Goal: Information Seeking & Learning: Find specific fact

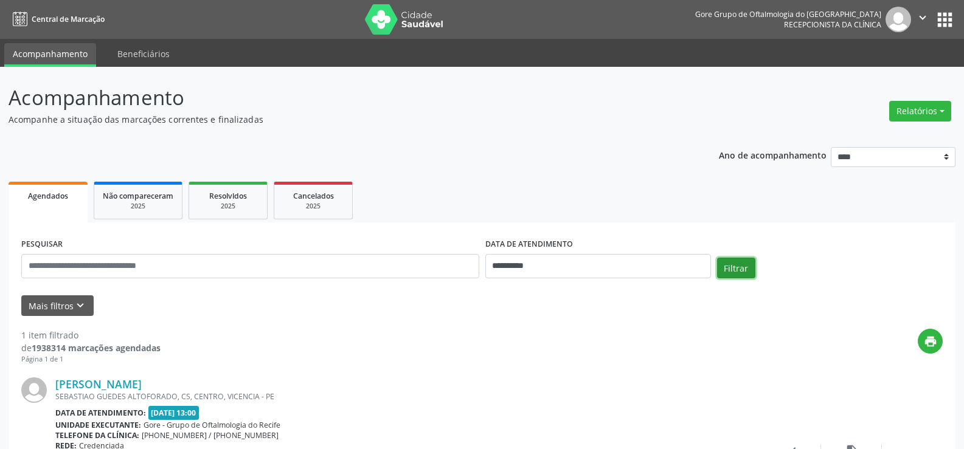
click at [739, 265] on button "Filtrar" at bounding box center [736, 268] width 38 height 21
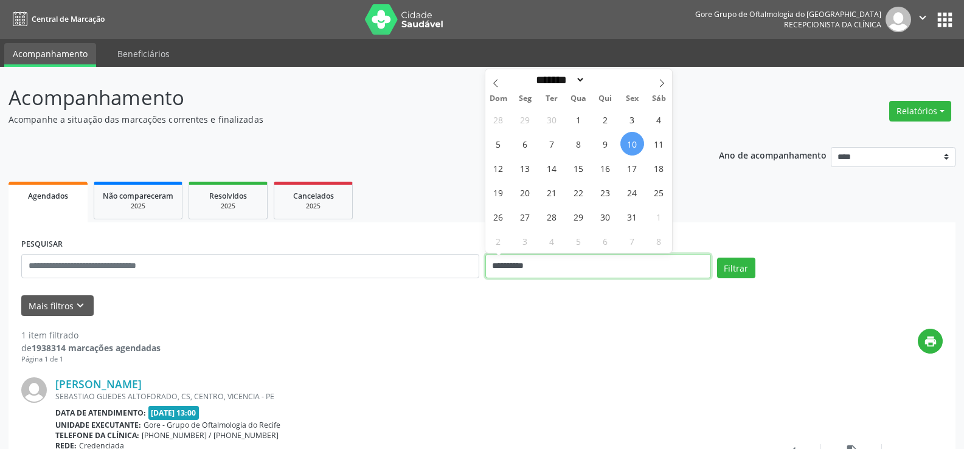
click at [619, 263] on input "**********" at bounding box center [598, 266] width 226 height 24
click at [529, 167] on span "13" at bounding box center [525, 168] width 24 height 24
type input "**********"
click at [552, 167] on span "14" at bounding box center [552, 168] width 24 height 24
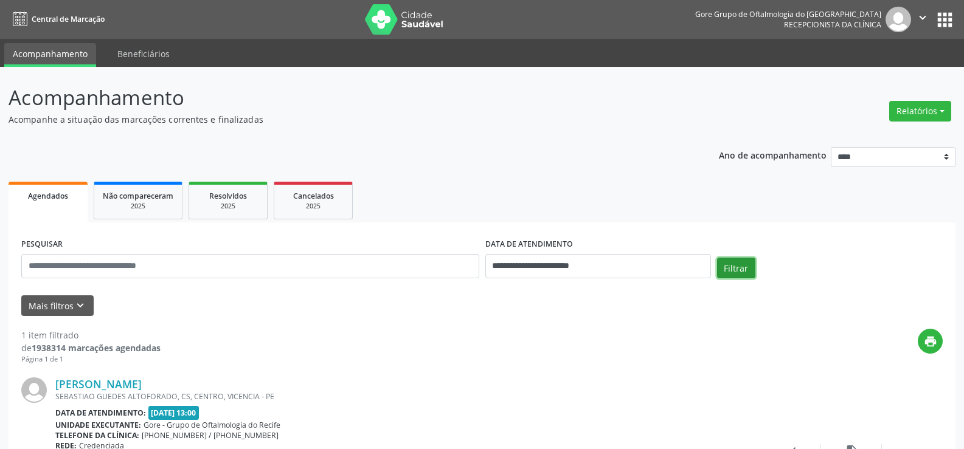
click at [735, 265] on button "Filtrar" at bounding box center [736, 268] width 38 height 21
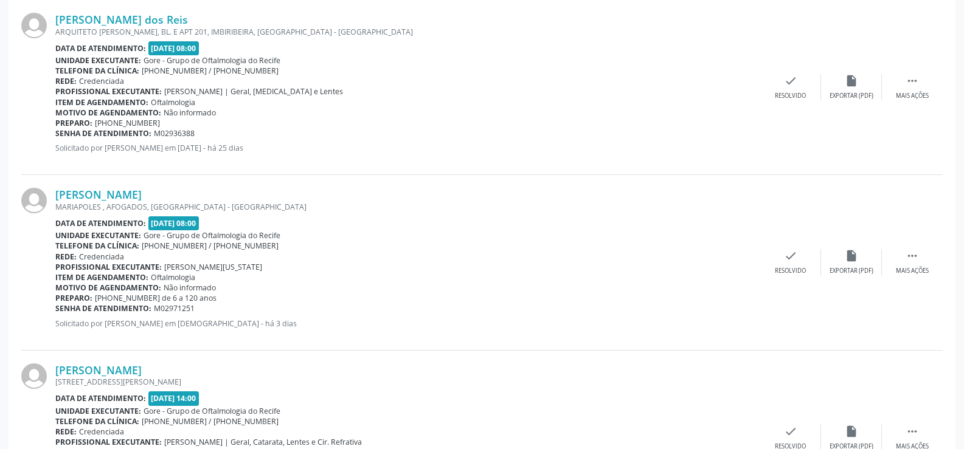
scroll to position [426, 0]
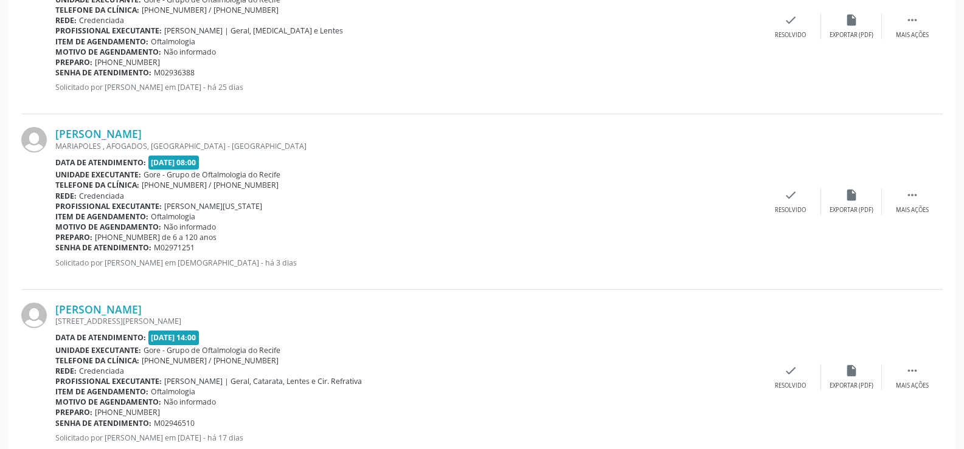
drag, startPoint x: 54, startPoint y: 138, endPoint x: 210, endPoint y: 130, distance: 156.5
click at [210, 130] on div "[PERSON_NAME] [GEOGRAPHIC_DATA] , AFOGADOS, [GEOGRAPHIC_DATA] - [GEOGRAPHIC_DAT…" at bounding box center [481, 201] width 921 height 175
copy div "[PERSON_NAME]"
click at [131, 137] on link "[PERSON_NAME]" at bounding box center [98, 133] width 86 height 13
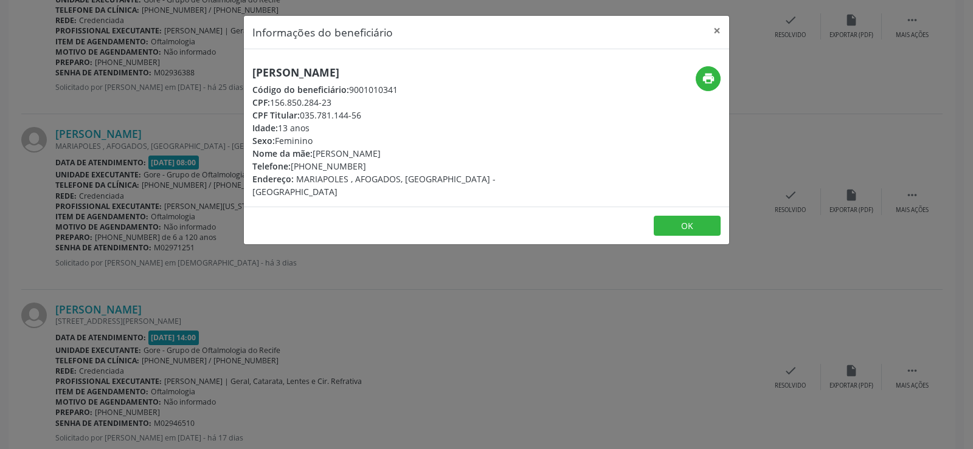
drag, startPoint x: 249, startPoint y: 133, endPoint x: 313, endPoint y: 131, distance: 63.9
click at [313, 131] on div "[PERSON_NAME] Código do beneficiário: 9001010341 CPF: 156.850.284-23 CPF Titula…" at bounding box center [406, 132] width 324 height 132
copy div "Idade: 13 anos"
click at [310, 167] on div "Telefone: [PHONE_NUMBER]" at bounding box center [405, 166] width 307 height 13
drag, startPoint x: 314, startPoint y: 168, endPoint x: 359, endPoint y: 166, distance: 44.4
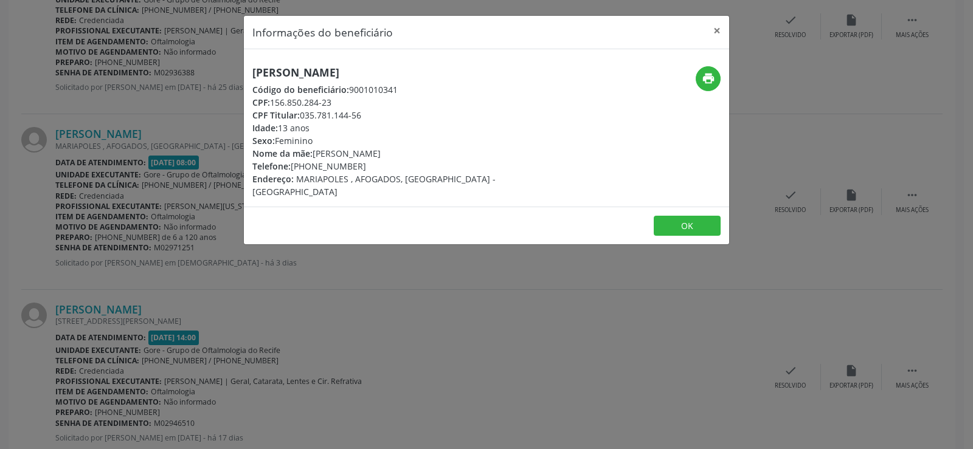
click at [359, 166] on div "Telefone: [PHONE_NUMBER]" at bounding box center [405, 166] width 307 height 13
copy div "9895-1385"
click at [470, 133] on div "[PERSON_NAME] Código do beneficiário: 9001010341 CPF: 156.850.284-23 CPF Titula…" at bounding box center [406, 132] width 324 height 132
click at [712, 27] on button "×" at bounding box center [717, 31] width 24 height 30
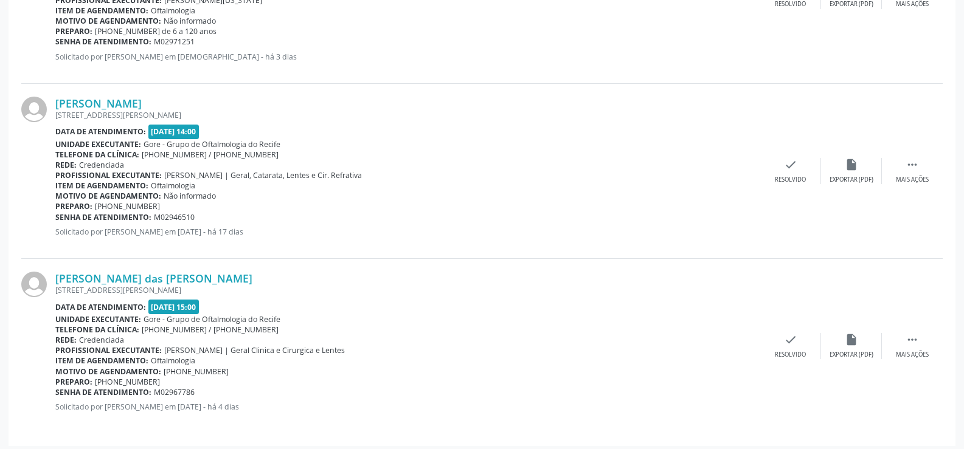
scroll to position [637, 0]
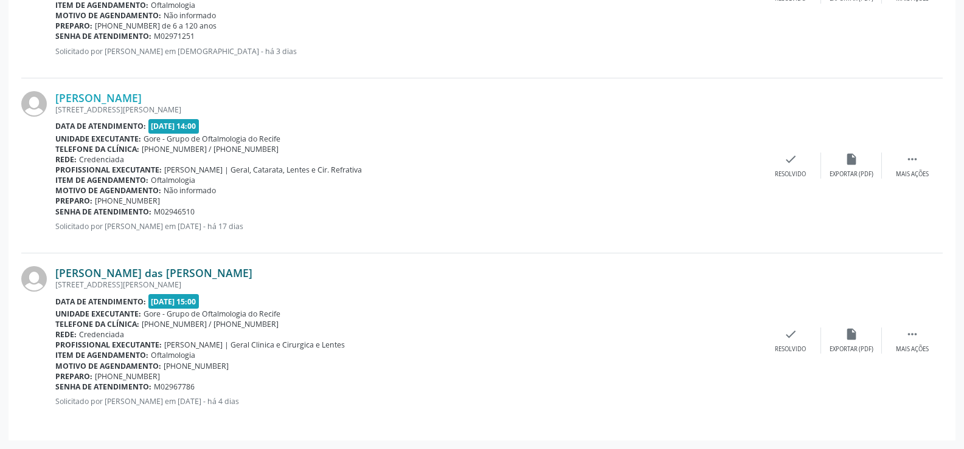
drag, startPoint x: 52, startPoint y: 276, endPoint x: 231, endPoint y: 276, distance: 178.2
click at [231, 276] on div "[PERSON_NAME] das [PERSON_NAME] [STREET_ADDRESS][PERSON_NAME] Data de atendimen…" at bounding box center [481, 341] width 921 height 175
copy div "[PERSON_NAME] das [PERSON_NAME]"
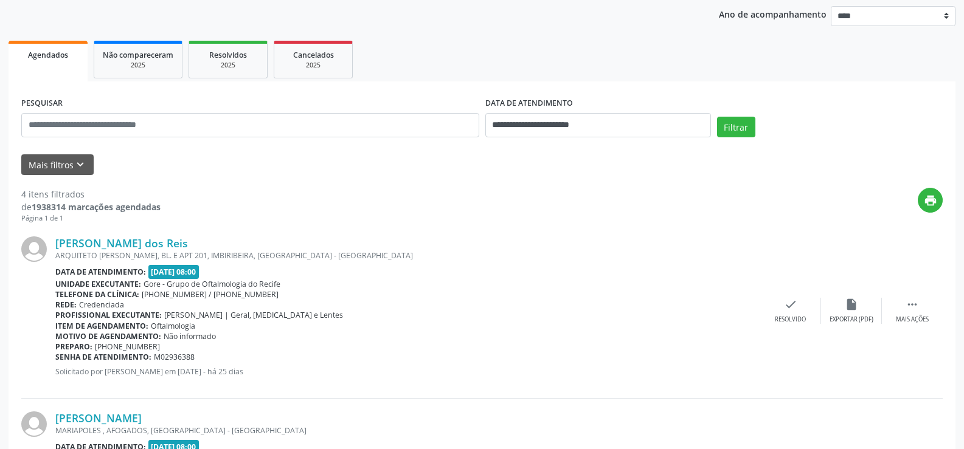
scroll to position [29, 0]
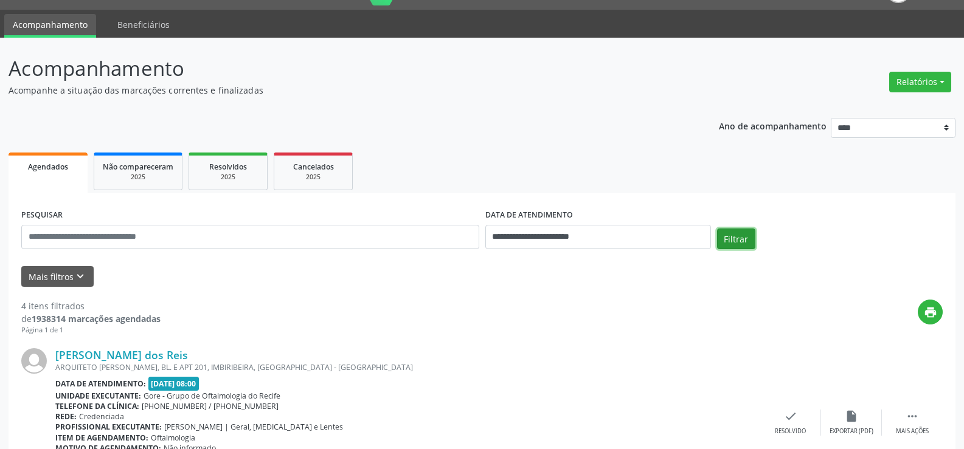
click at [733, 236] on button "Filtrar" at bounding box center [736, 239] width 38 height 21
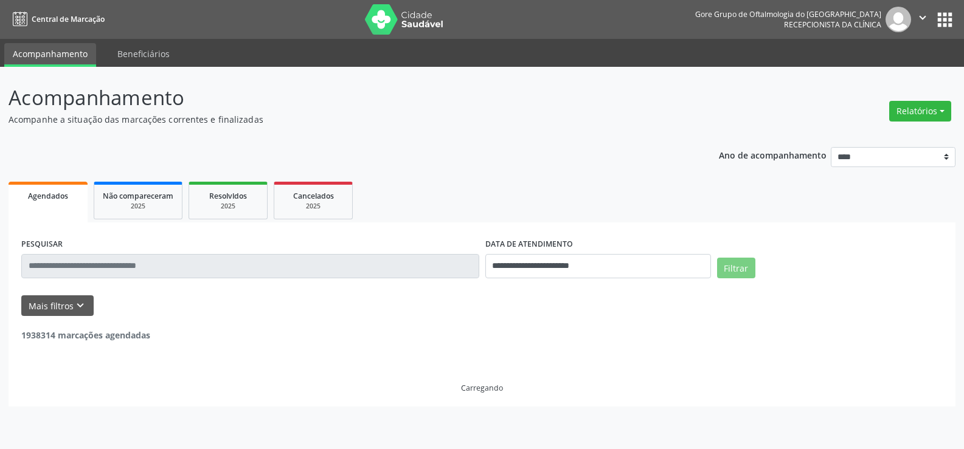
scroll to position [0, 0]
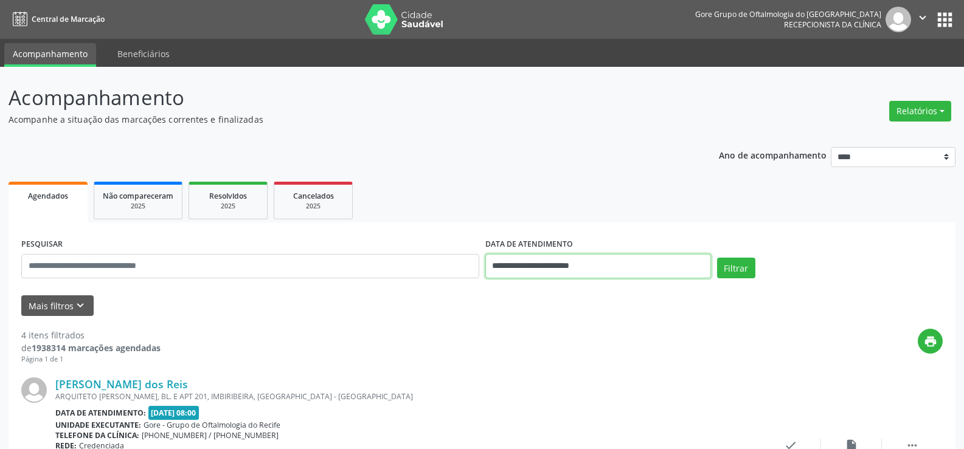
click at [660, 265] on input "**********" at bounding box center [598, 266] width 226 height 24
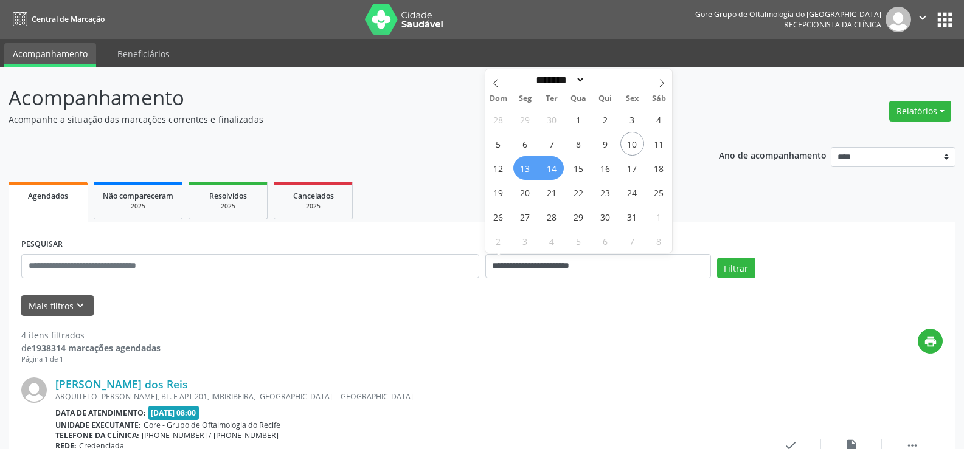
click at [550, 170] on span "14" at bounding box center [552, 168] width 24 height 24
type input "**********"
click at [584, 168] on span "15" at bounding box center [579, 168] width 24 height 24
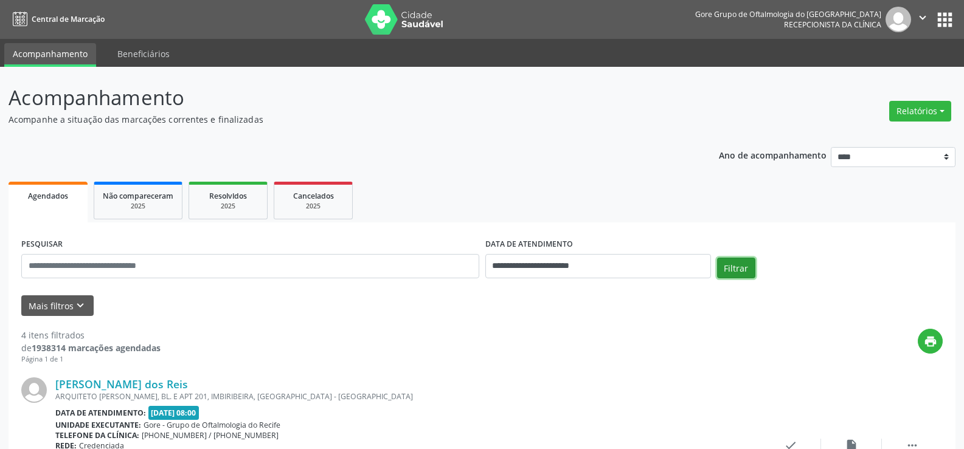
click at [738, 272] on button "Filtrar" at bounding box center [736, 268] width 38 height 21
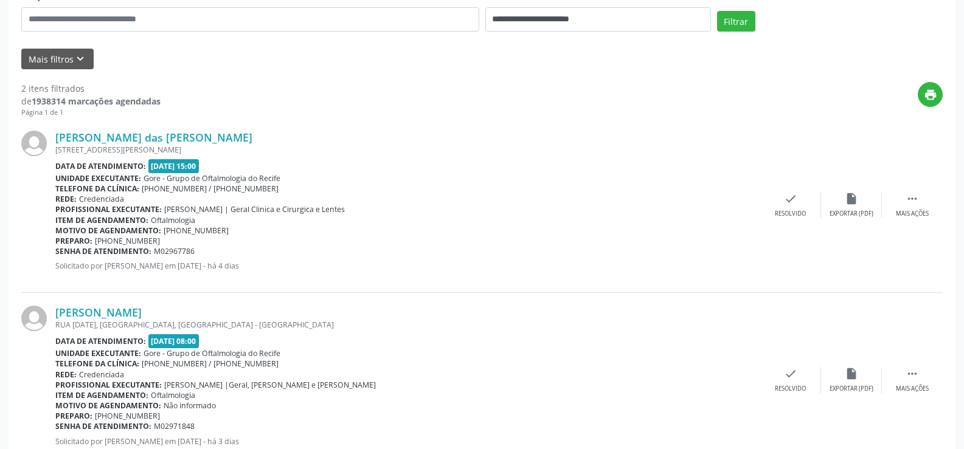
scroll to position [287, 0]
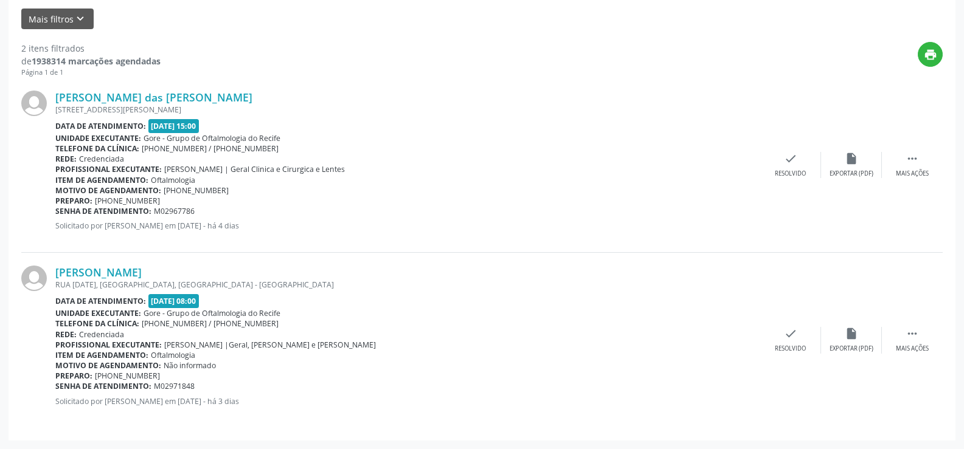
drag, startPoint x: 54, startPoint y: 274, endPoint x: 191, endPoint y: 279, distance: 137.5
click at [191, 279] on div "[PERSON_NAME] [GEOGRAPHIC_DATA][DATE], [GEOGRAPHIC_DATA], [GEOGRAPHIC_DATA] - […" at bounding box center [481, 340] width 921 height 175
copy div "[PERSON_NAME]"
click at [142, 277] on link "[PERSON_NAME]" at bounding box center [98, 272] width 86 height 13
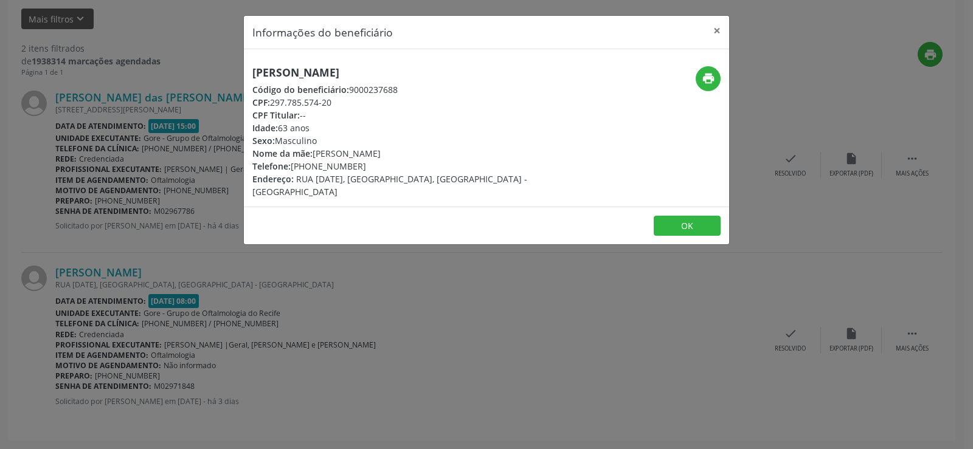
drag, startPoint x: 253, startPoint y: 128, endPoint x: 323, endPoint y: 133, distance: 70.2
click at [323, 133] on div "Idade: 63 anos" at bounding box center [405, 128] width 307 height 13
copy div "Idade: 63 anos"
drag, startPoint x: 252, startPoint y: 167, endPoint x: 360, endPoint y: 168, distance: 107.7
click at [360, 168] on div "Telefone: [PHONE_NUMBER]" at bounding box center [405, 166] width 307 height 13
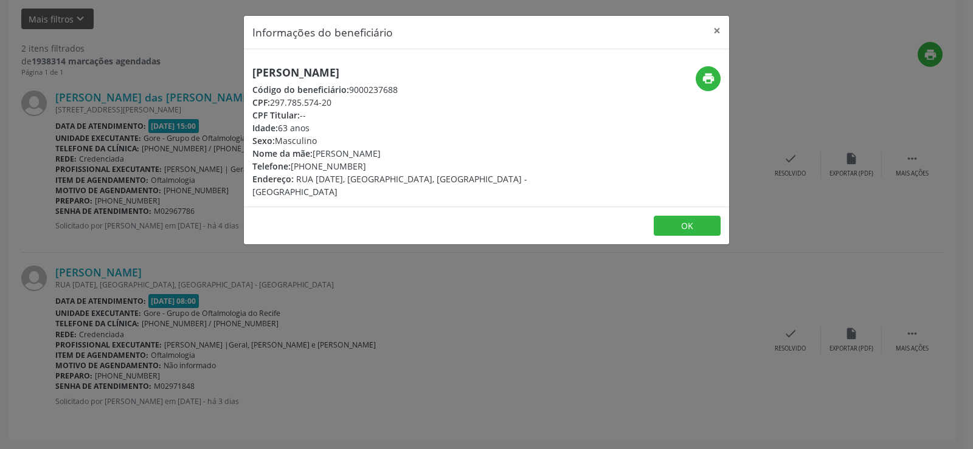
copy div "Telefone: [PHONE_NUMBER]"
click at [715, 31] on button "×" at bounding box center [717, 31] width 24 height 30
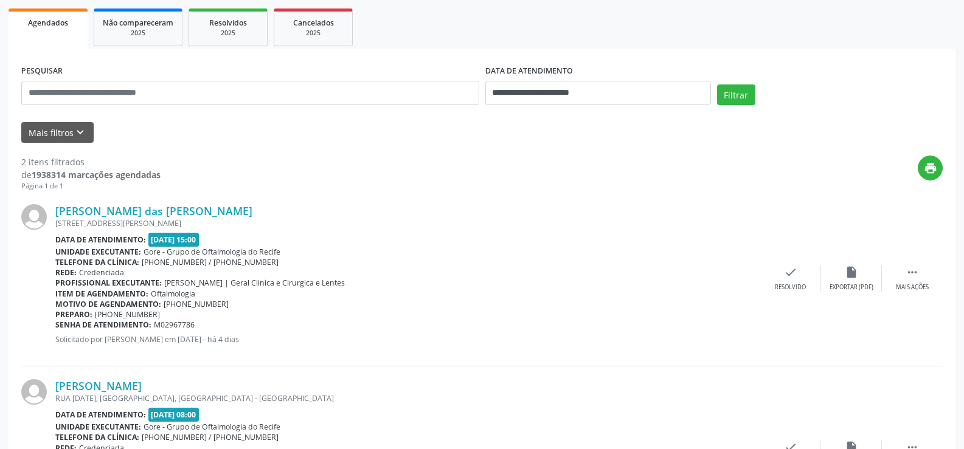
scroll to position [0, 0]
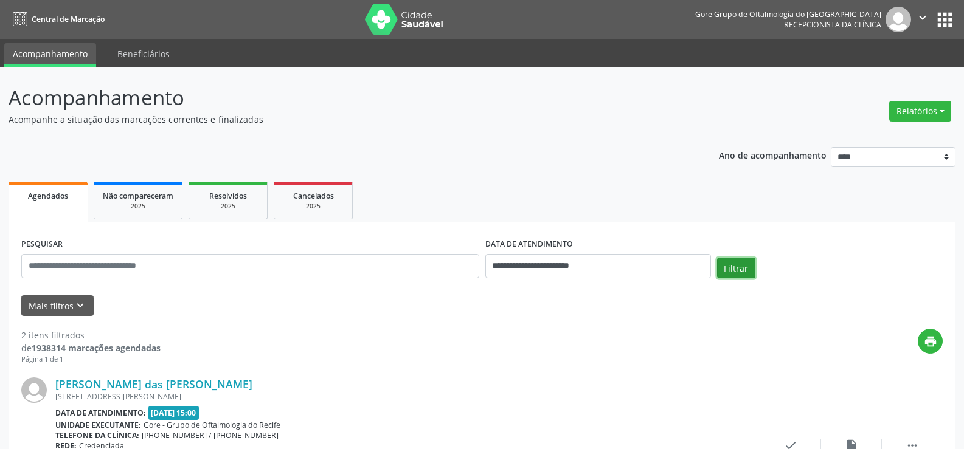
click at [725, 262] on button "Filtrar" at bounding box center [736, 268] width 38 height 21
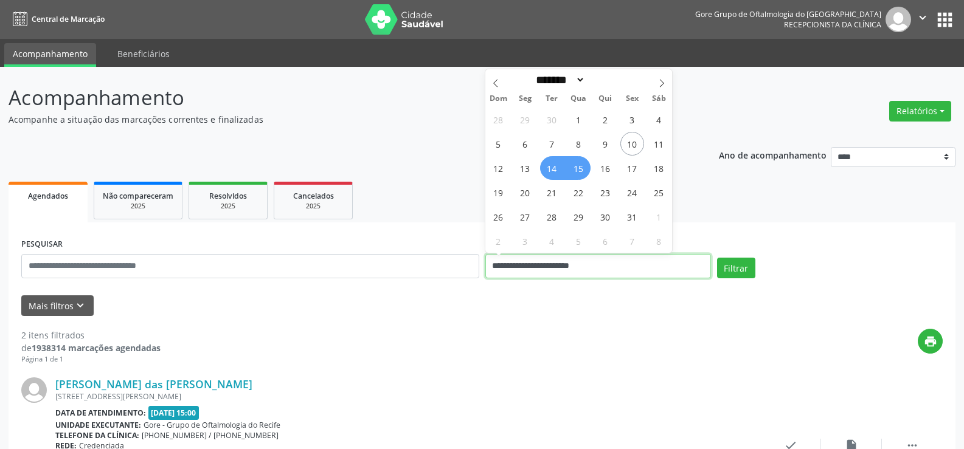
click at [661, 265] on input "**********" at bounding box center [598, 266] width 226 height 24
click at [582, 168] on span "15" at bounding box center [579, 168] width 24 height 24
type input "**********"
click at [617, 168] on span "16" at bounding box center [606, 168] width 24 height 24
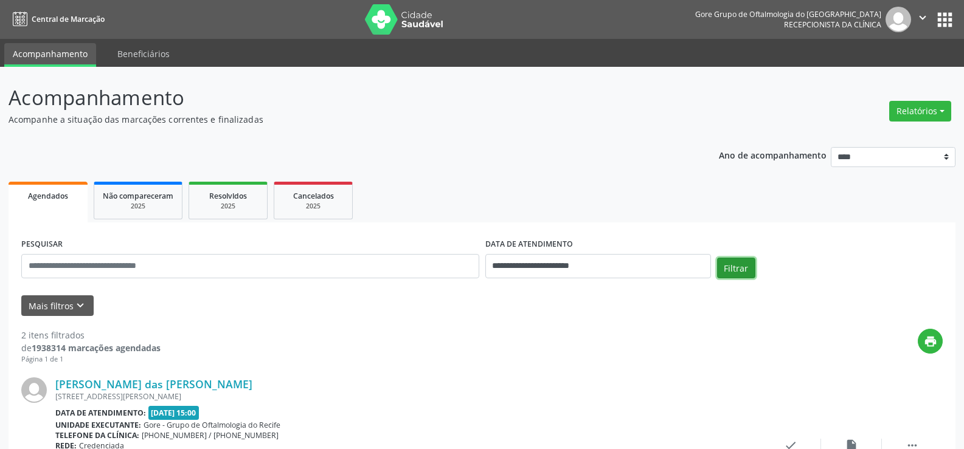
click at [746, 271] on button "Filtrar" at bounding box center [736, 268] width 38 height 21
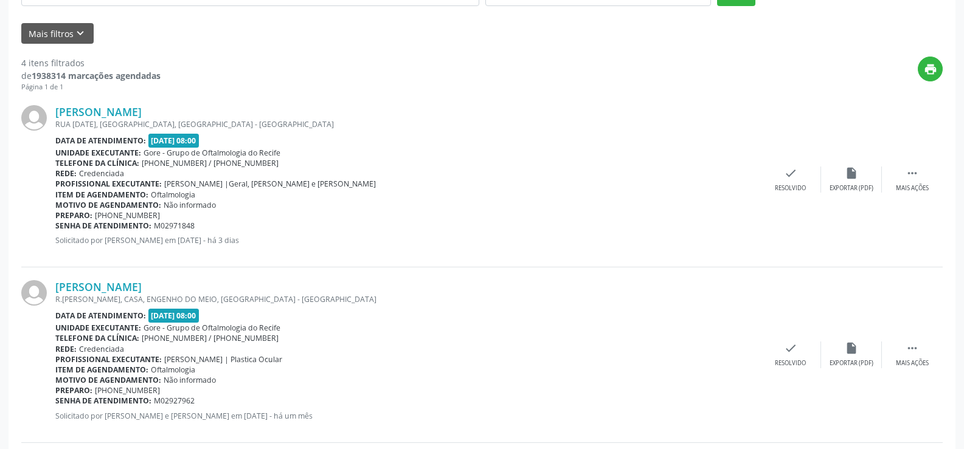
scroll to position [304, 0]
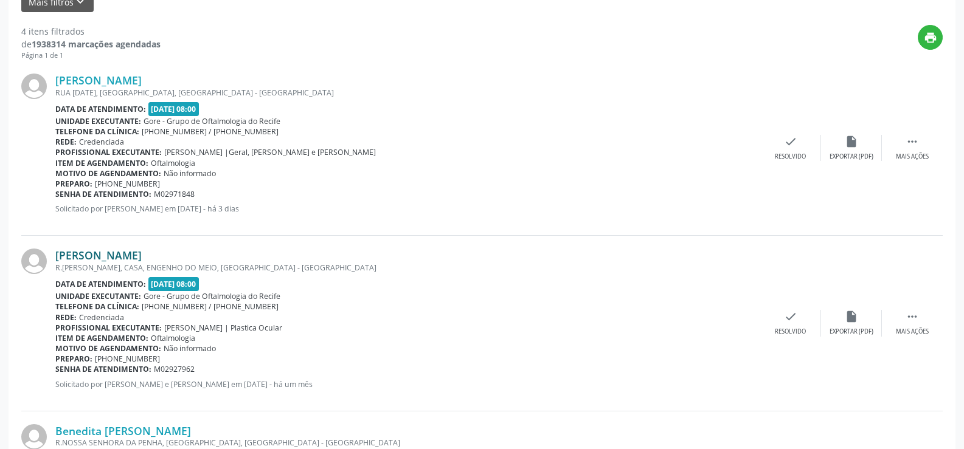
click at [129, 257] on link "[PERSON_NAME]" at bounding box center [98, 255] width 86 height 13
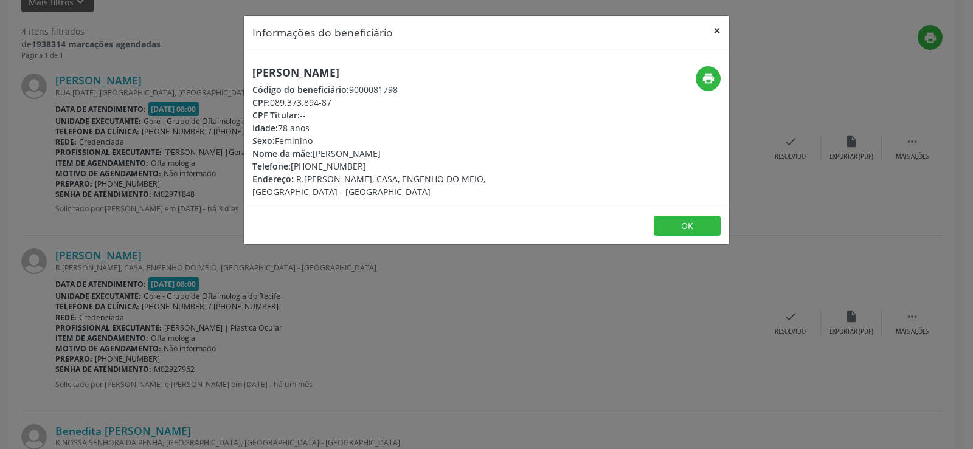
click at [715, 32] on button "×" at bounding box center [717, 31] width 24 height 30
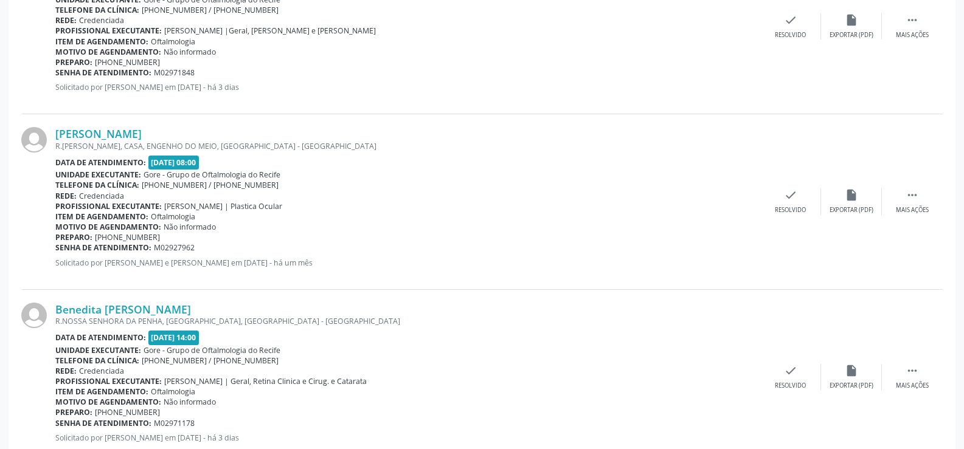
scroll to position [487, 0]
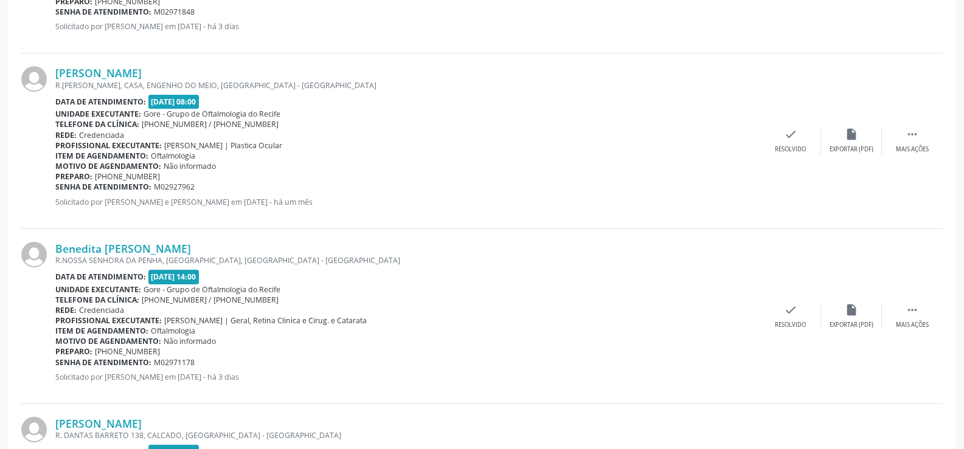
drag, startPoint x: 55, startPoint y: 249, endPoint x: 193, endPoint y: 254, distance: 138.1
click at [193, 254] on div "Benedita [PERSON_NAME] R.[GEOGRAPHIC_DATA], [GEOGRAPHIC_DATA], [GEOGRAPHIC_DATA…" at bounding box center [481, 316] width 921 height 175
copy div "Benedita [PERSON_NAME]"
click at [156, 248] on link "Benedita [PERSON_NAME]" at bounding box center [123, 248] width 136 height 13
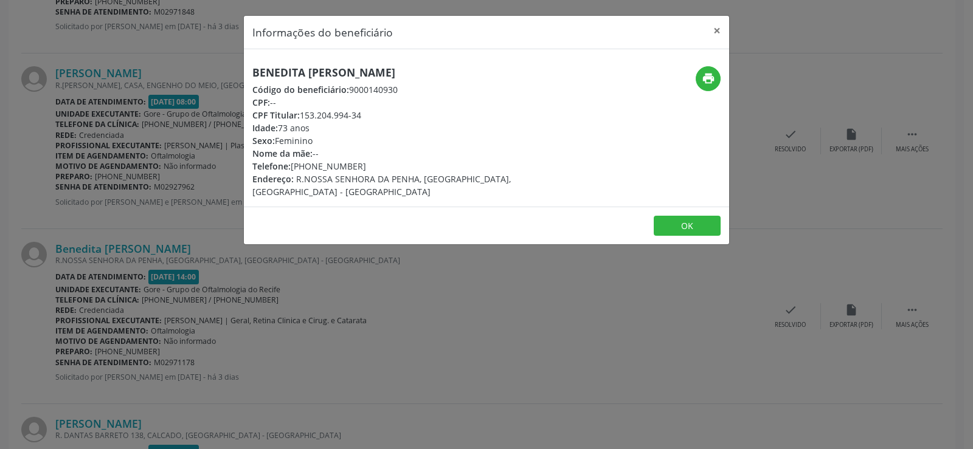
drag, startPoint x: 252, startPoint y: 117, endPoint x: 301, endPoint y: 119, distance: 49.3
click at [299, 122] on div "Benedita [PERSON_NAME] Código do beneficiário: 9000140930 CPF: -- CPF Titular: …" at bounding box center [406, 132] width 324 height 132
click at [437, 114] on div "CPF Titular: 153.204.994-34" at bounding box center [405, 115] width 307 height 13
drag, startPoint x: 250, startPoint y: 133, endPoint x: 321, endPoint y: 129, distance: 70.7
click at [321, 129] on div "Benedita [PERSON_NAME] Código do beneficiário: 9000140930 CPF: -- CPF Titular: …" at bounding box center [406, 132] width 324 height 132
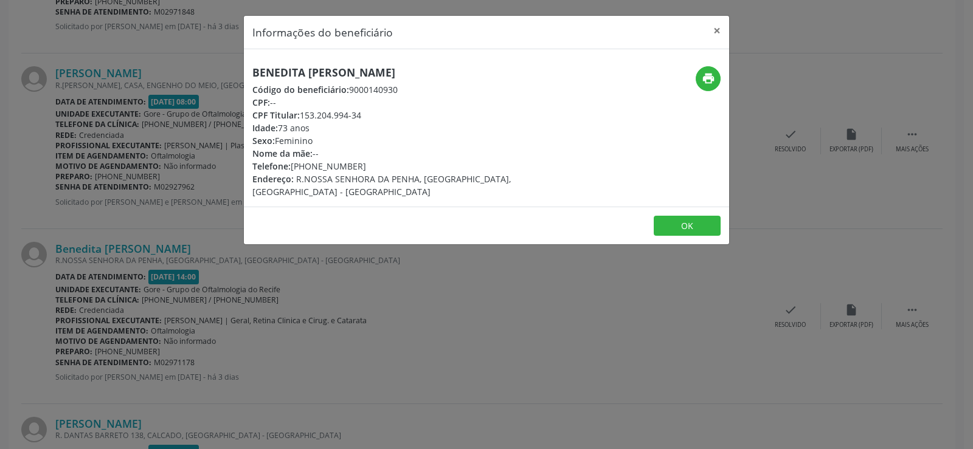
copy div "Idade: 73 anos"
drag, startPoint x: 313, startPoint y: 170, endPoint x: 354, endPoint y: 170, distance: 40.7
click at [354, 170] on div "Telefone: [PHONE_NUMBER]" at bounding box center [405, 166] width 307 height 13
copy div "9470-1542"
click at [302, 115] on div "Benedita [PERSON_NAME] Código do beneficiário: 9000140930 CPF: -- CPF Titular: …" at bounding box center [405, 132] width 307 height 132
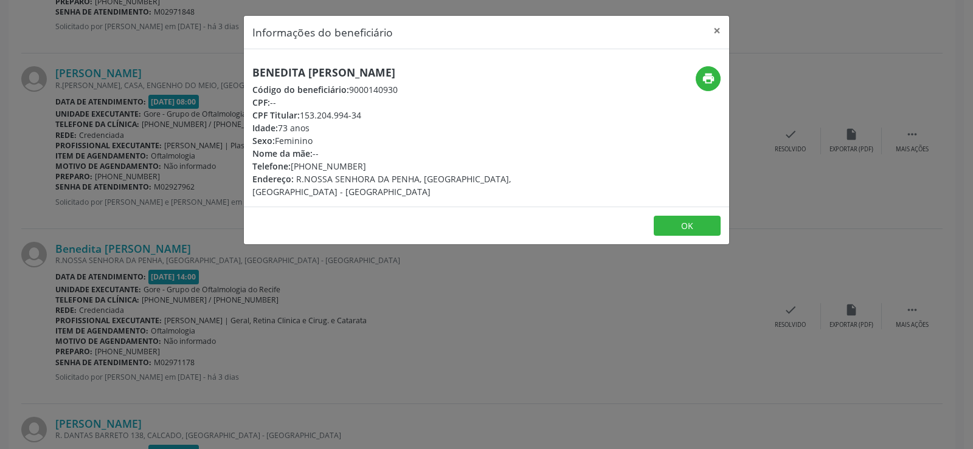
click at [303, 94] on span "Código do beneficiário:" at bounding box center [300, 90] width 97 height 12
drag, startPoint x: 302, startPoint y: 116, endPoint x: 362, endPoint y: 114, distance: 60.2
click at [362, 114] on div "CPF Titular: 153.204.994-34" at bounding box center [405, 115] width 307 height 13
click at [717, 32] on button "×" at bounding box center [717, 31] width 24 height 30
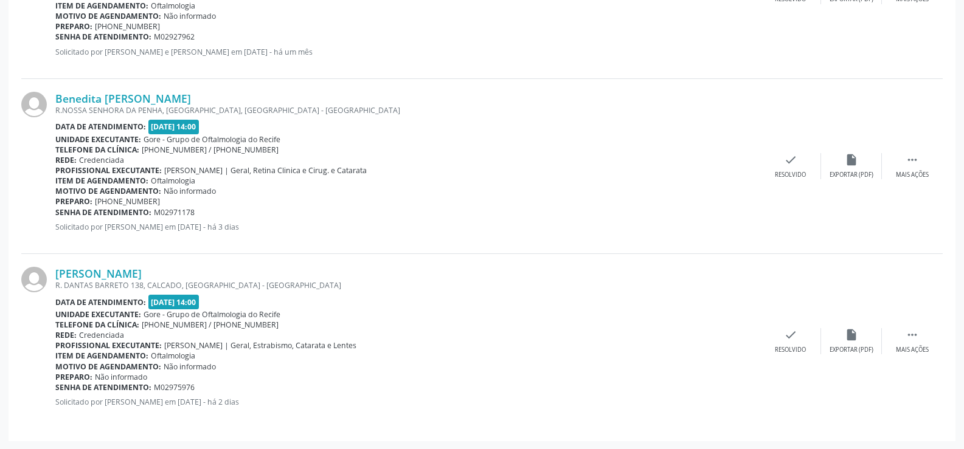
scroll to position [637, 0]
drag, startPoint x: 54, startPoint y: 275, endPoint x: 217, endPoint y: 272, distance: 162.4
click at [217, 272] on div "[PERSON_NAME] R. DANTAS BARRETO 138, CALCADO, [GEOGRAPHIC_DATA] - [GEOGRAPHIC_D…" at bounding box center [481, 341] width 921 height 175
click at [109, 275] on link "[PERSON_NAME]" at bounding box center [98, 272] width 86 height 13
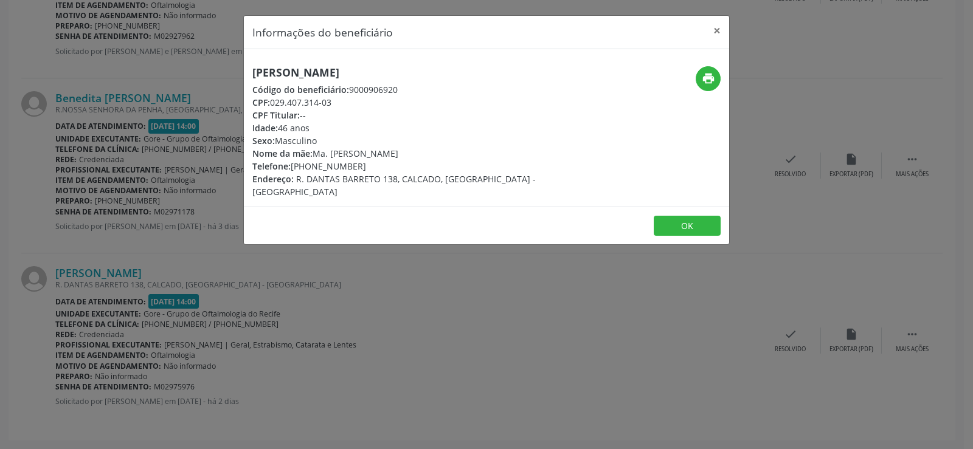
drag, startPoint x: 252, startPoint y: 164, endPoint x: 358, endPoint y: 168, distance: 105.9
click at [358, 168] on div "[PERSON_NAME] Código do beneficiário: 9000906920 CPF: 029.407.314-03 CPF Titula…" at bounding box center [406, 132] width 324 height 132
drag, startPoint x: 252, startPoint y: 128, endPoint x: 310, endPoint y: 131, distance: 58.5
click at [310, 131] on div "[PERSON_NAME] Código do beneficiário: 9000906920 CPF: 029.407.314-03 CPF Titula…" at bounding box center [406, 132] width 324 height 132
drag, startPoint x: 313, startPoint y: 169, endPoint x: 356, endPoint y: 170, distance: 43.2
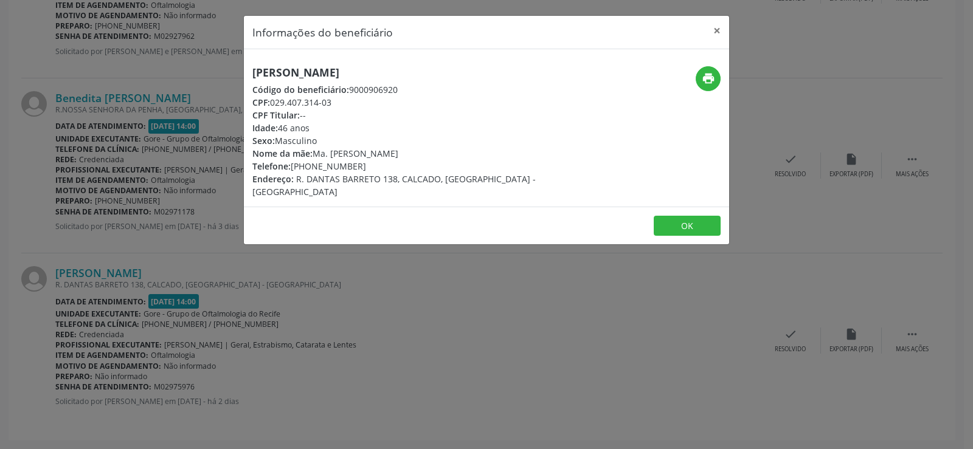
click at [356, 170] on div "Telefone: [PHONE_NUMBER]" at bounding box center [405, 166] width 307 height 13
click at [720, 27] on button "×" at bounding box center [717, 31] width 24 height 30
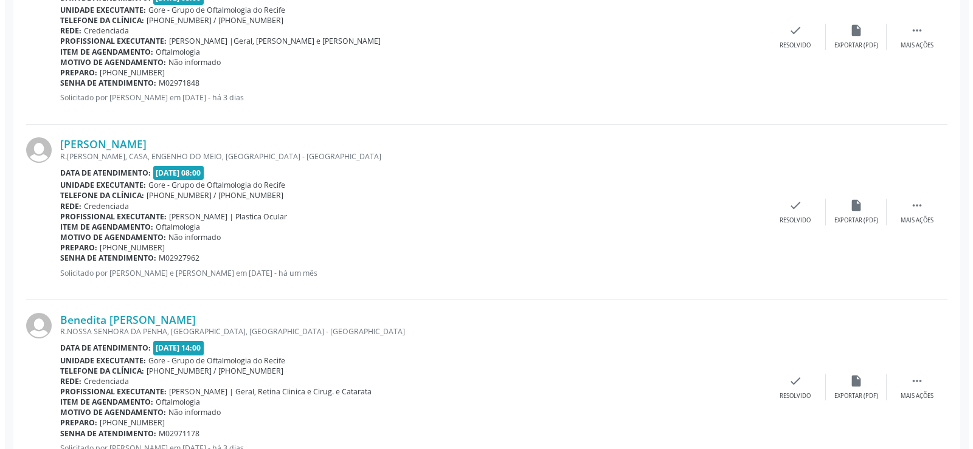
scroll to position [394, 0]
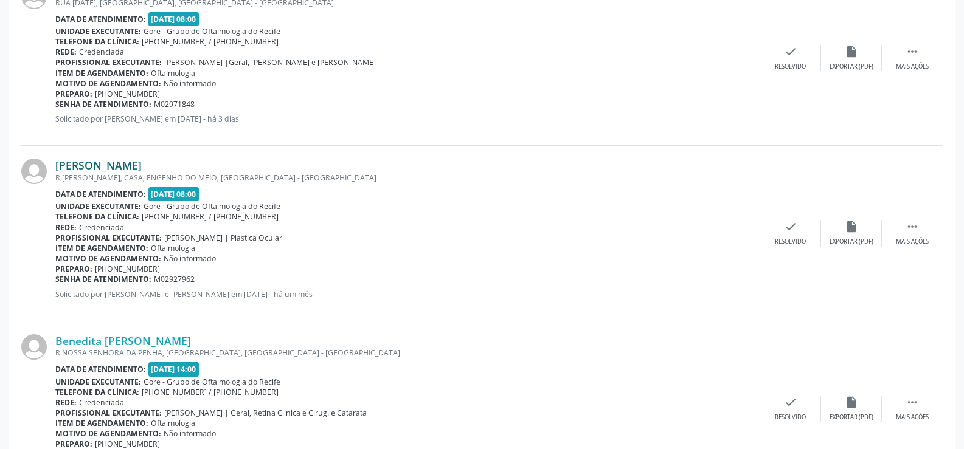
click at [58, 165] on link "[PERSON_NAME]" at bounding box center [98, 165] width 86 height 13
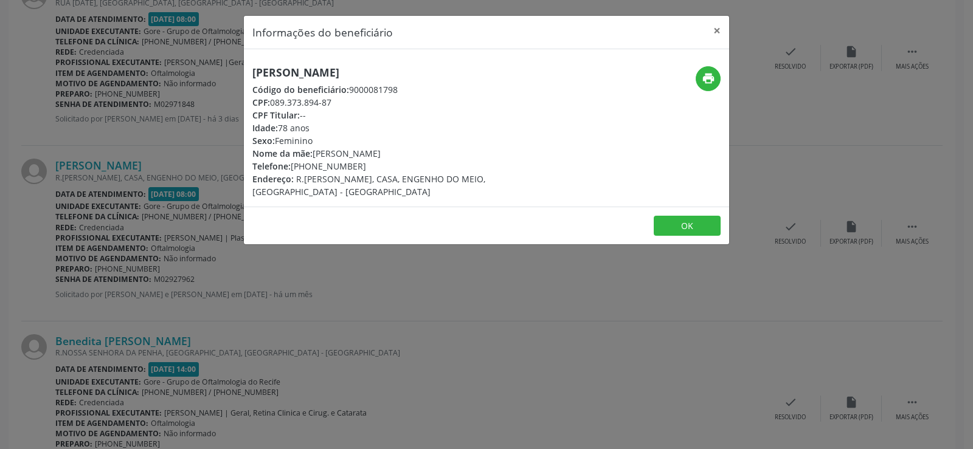
drag, startPoint x: 254, startPoint y: 74, endPoint x: 378, endPoint y: 76, distance: 124.7
click at [378, 76] on h5 "[PERSON_NAME]" at bounding box center [405, 72] width 307 height 13
drag, startPoint x: 314, startPoint y: 167, endPoint x: 361, endPoint y: 167, distance: 47.4
click at [361, 167] on div "Telefone: [PHONE_NUMBER]" at bounding box center [405, 166] width 307 height 13
drag, startPoint x: 246, startPoint y: 132, endPoint x: 314, endPoint y: 132, distance: 67.5
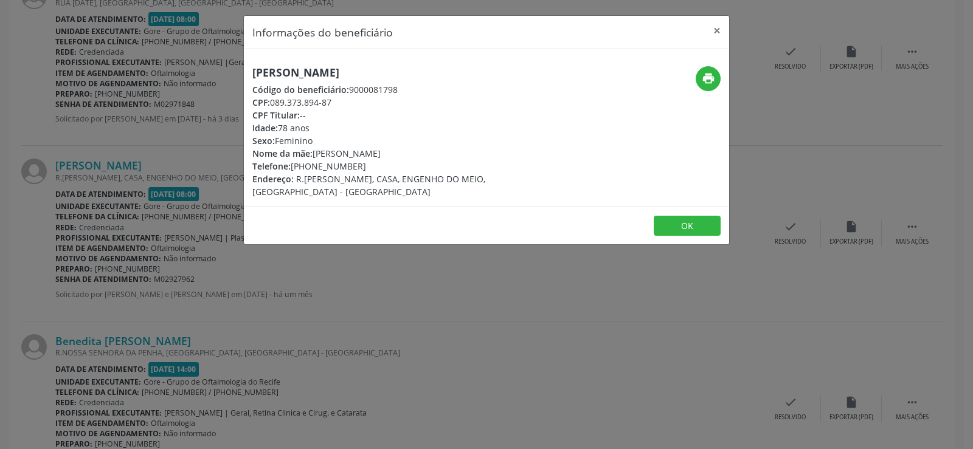
click at [314, 132] on div "[PERSON_NAME] Código do beneficiário: 9000081798 CPF: 089.373.894-87 CPF Titula…" at bounding box center [406, 132] width 324 height 132
